Goal: Information Seeking & Learning: Understand process/instructions

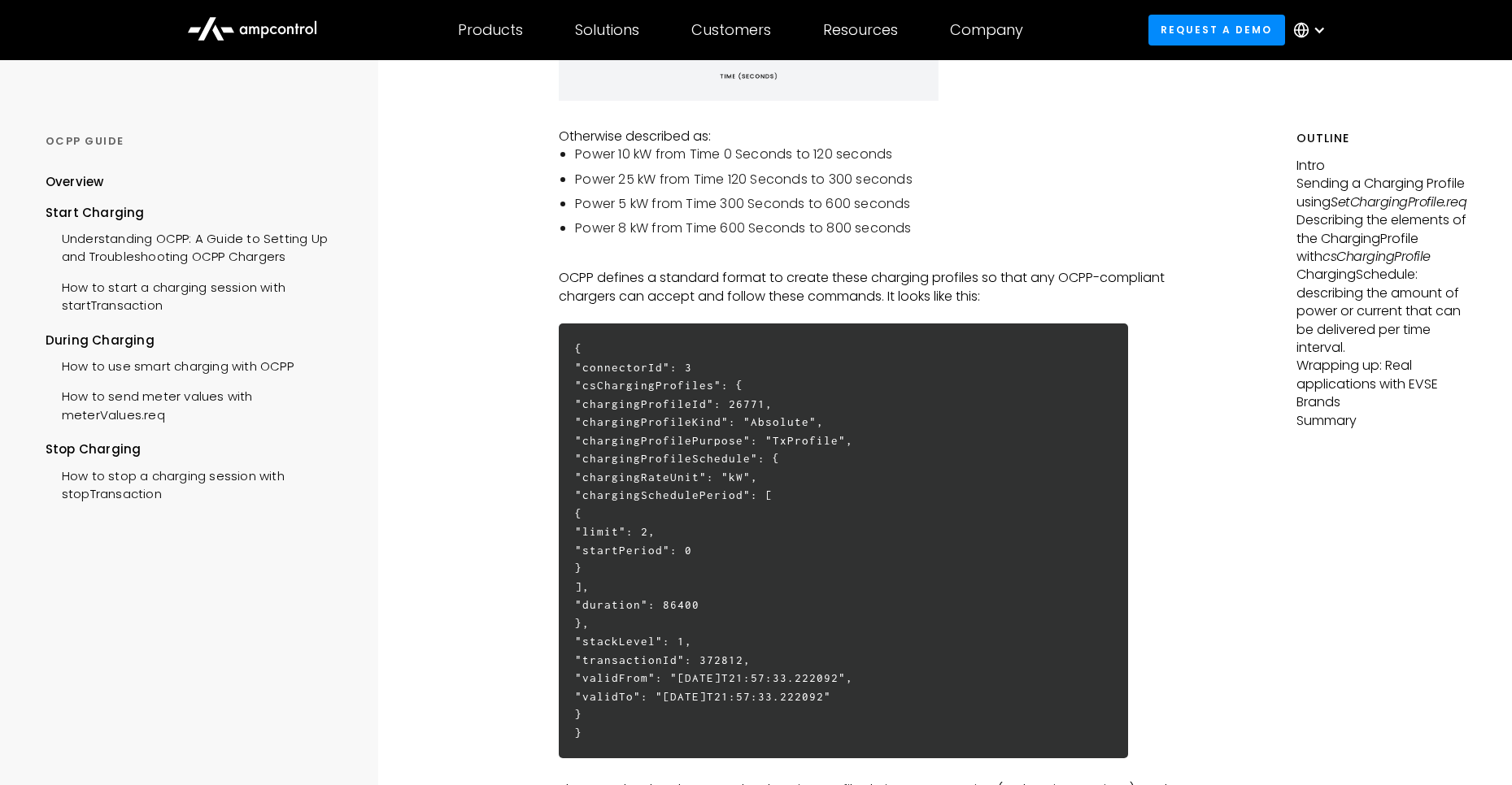
scroll to position [1171, 0]
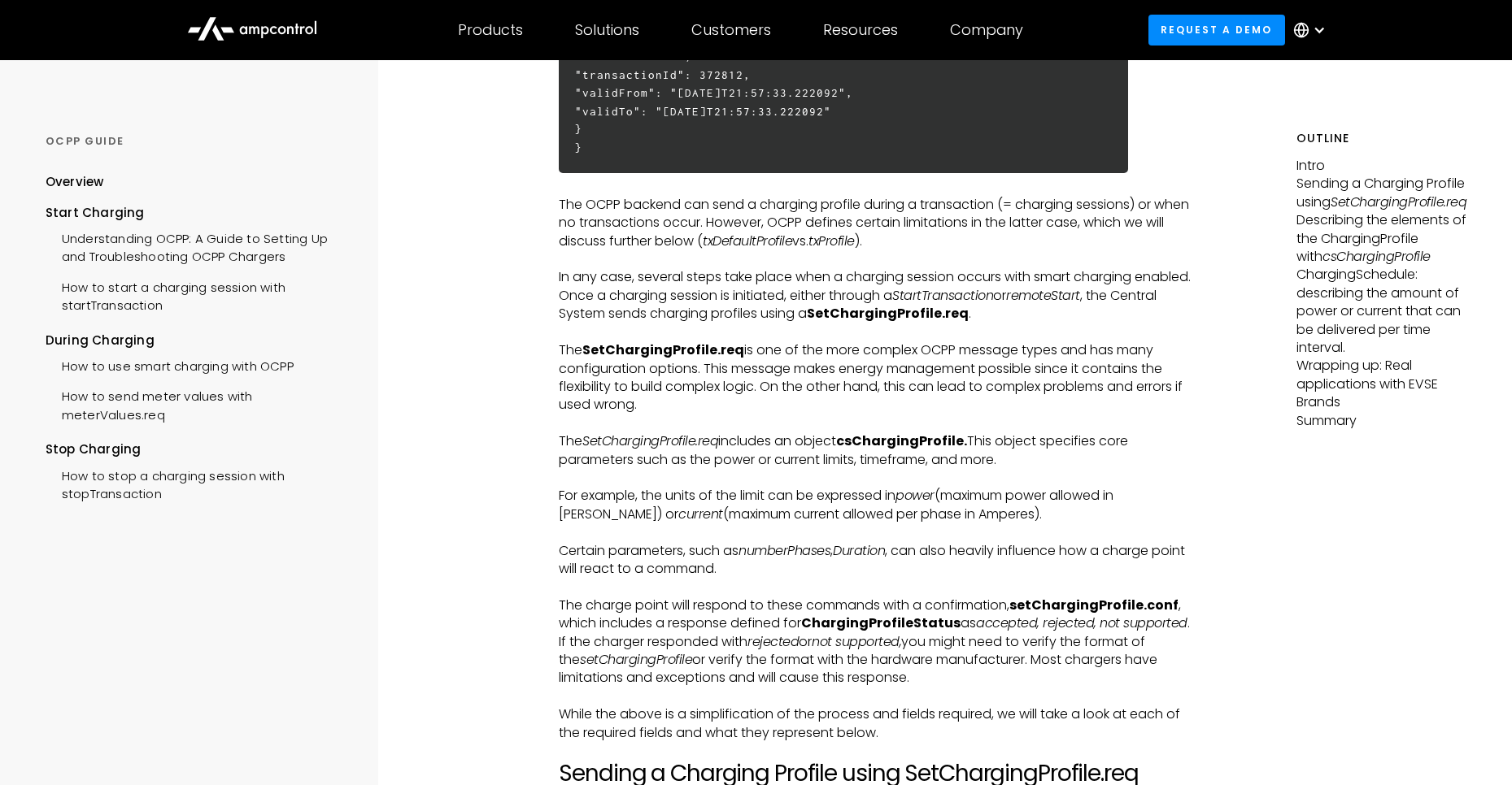
click at [732, 359] on strong "SetChargingProfile.req" at bounding box center [663, 350] width 162 height 19
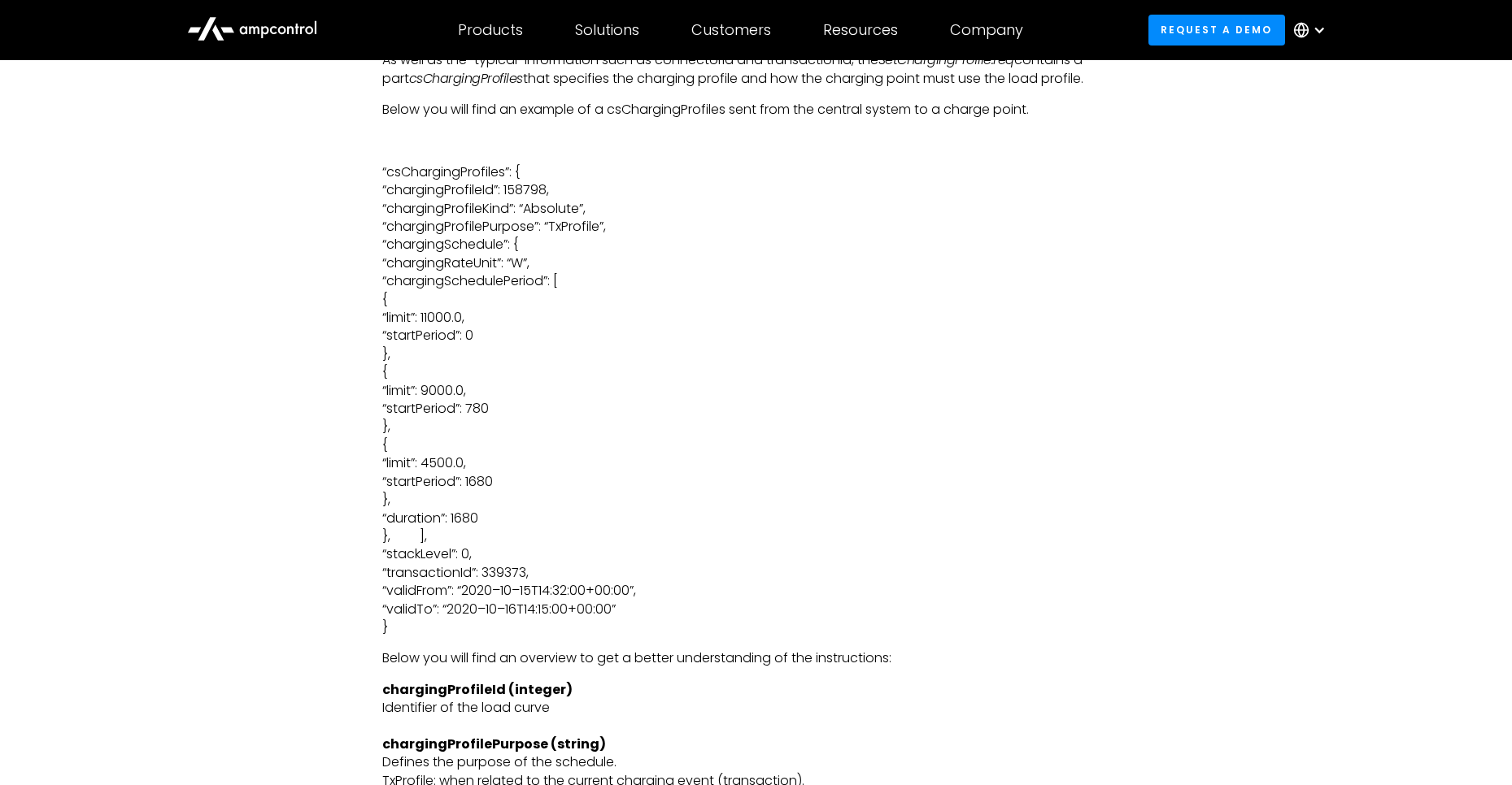
scroll to position [3998, 0]
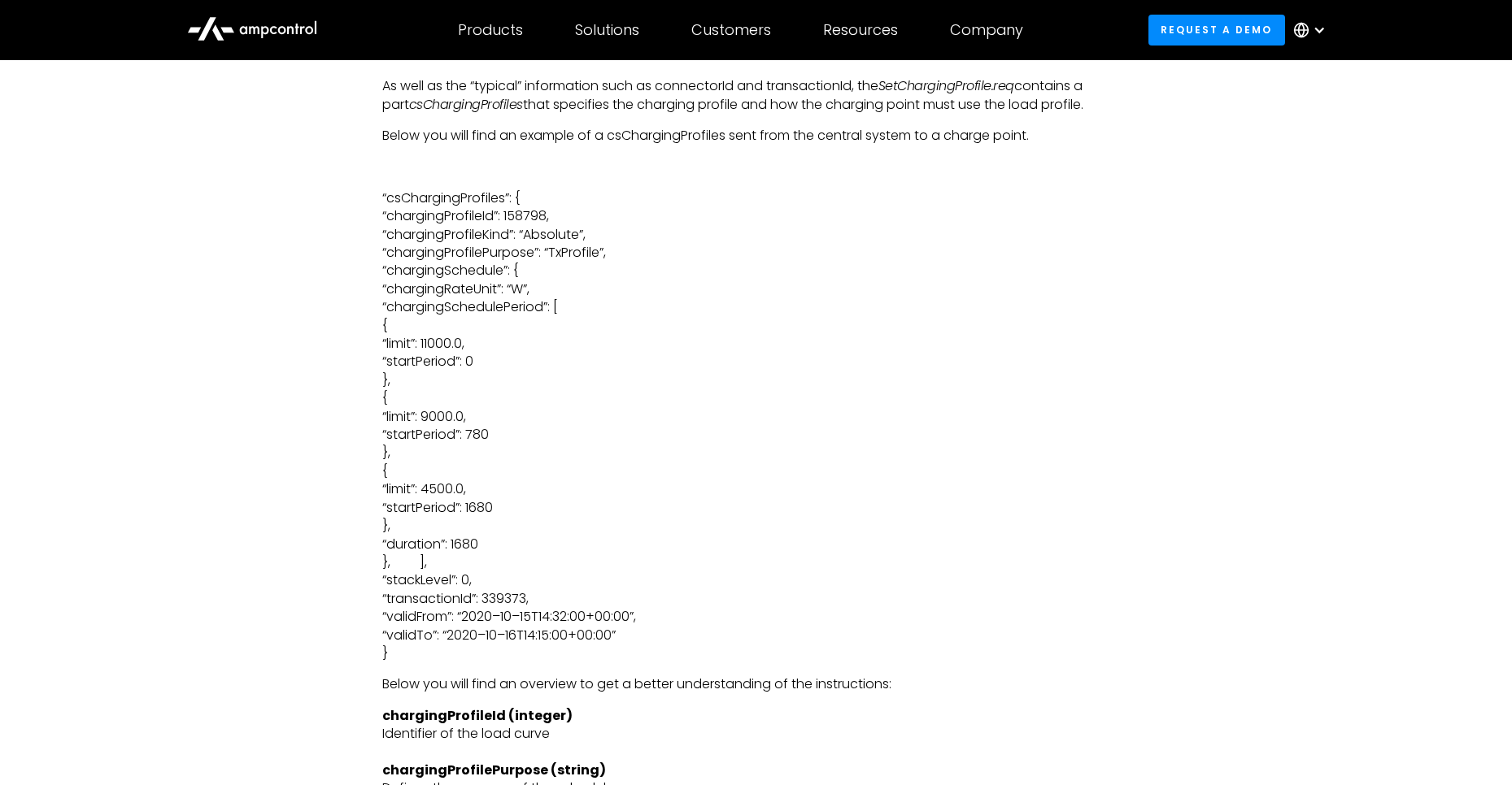
click at [663, 521] on p "“csChargingProfiles”: { “chargingProfileId”: 158798, “chargingProfileKind”: “Ab…" at bounding box center [756, 426] width 748 height 474
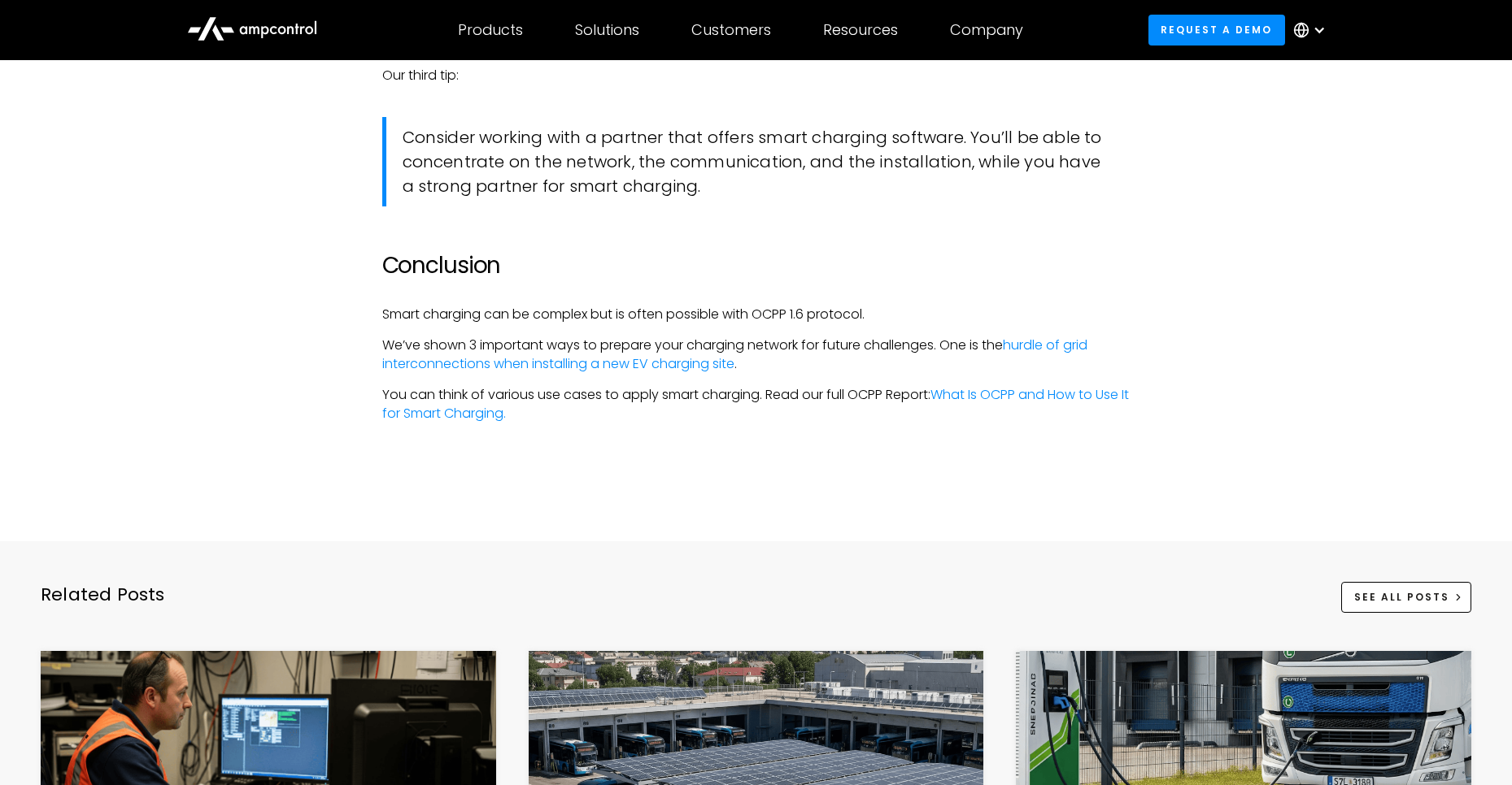
scroll to position [4584, 0]
